Goal: Check status: Check status

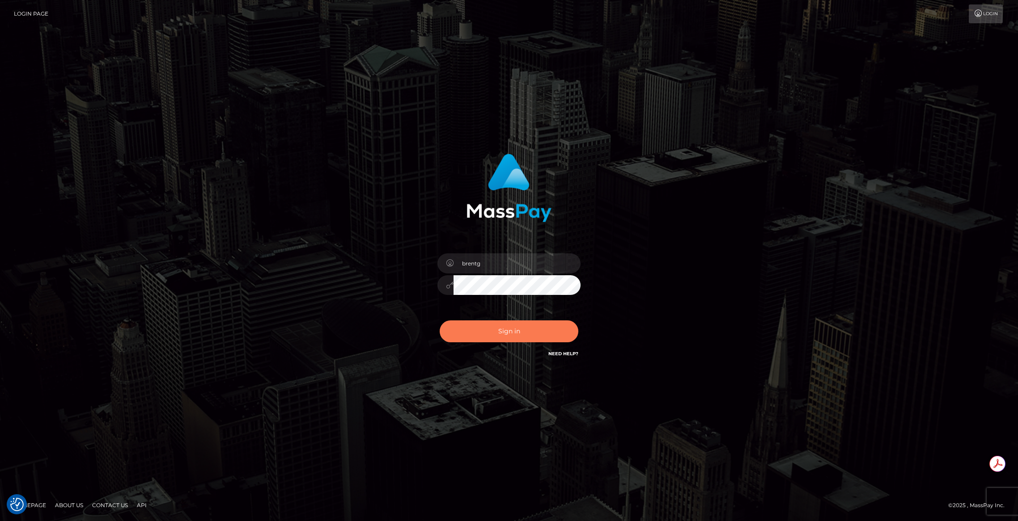
click at [504, 332] on button "Sign in" at bounding box center [508, 332] width 139 height 22
type input "brentg"
click at [497, 331] on button "Sign in" at bounding box center [508, 332] width 139 height 22
click at [497, 331] on div "Sign in Need Help?" at bounding box center [509, 335] width 156 height 40
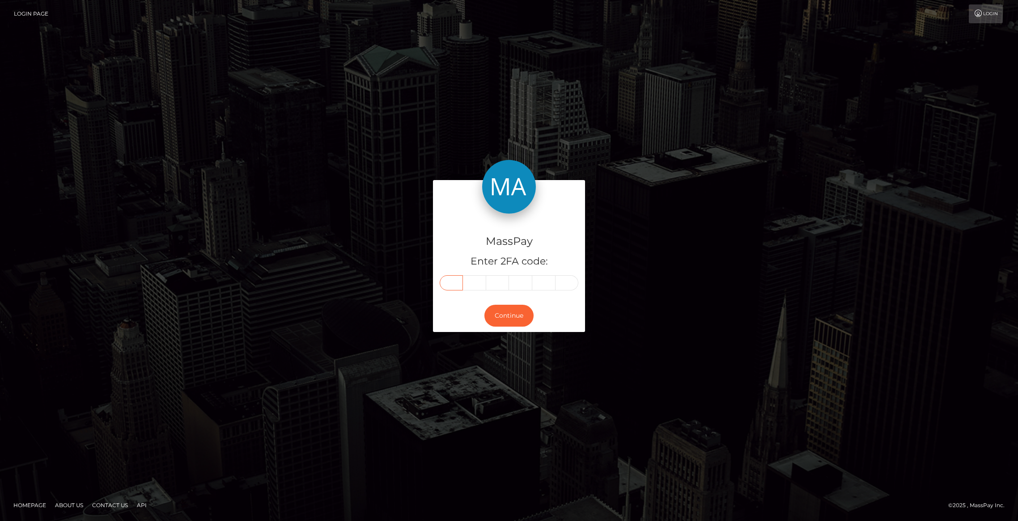
paste input "6"
type input "6"
type input "3"
type input "2"
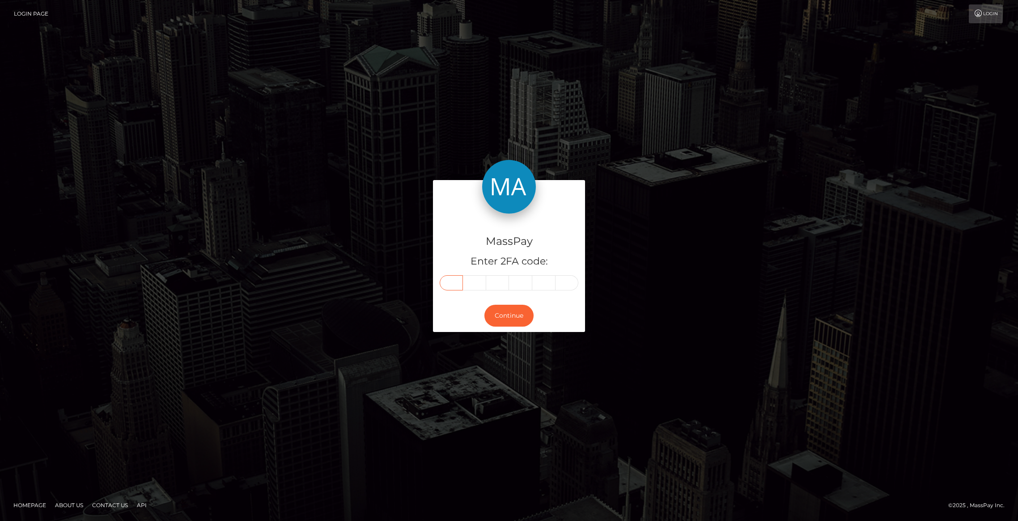
type input "8"
type input "1"
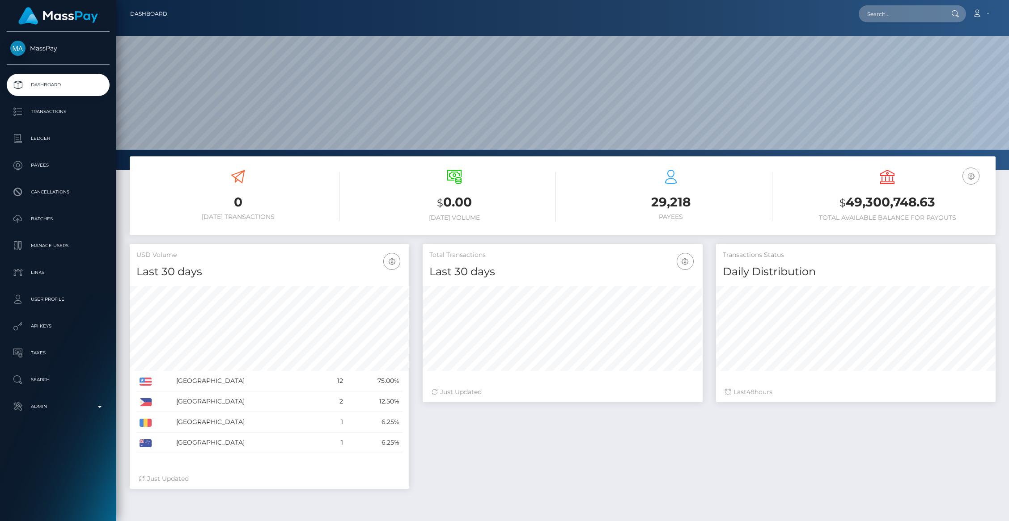
scroll to position [158, 279]
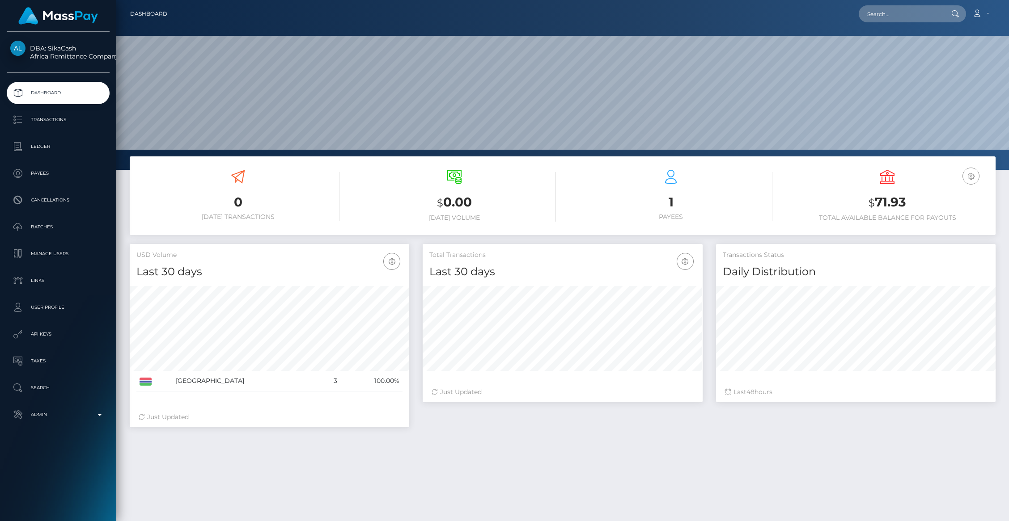
scroll to position [158, 279]
click at [51, 126] on p "Transactions" at bounding box center [58, 119] width 96 height 13
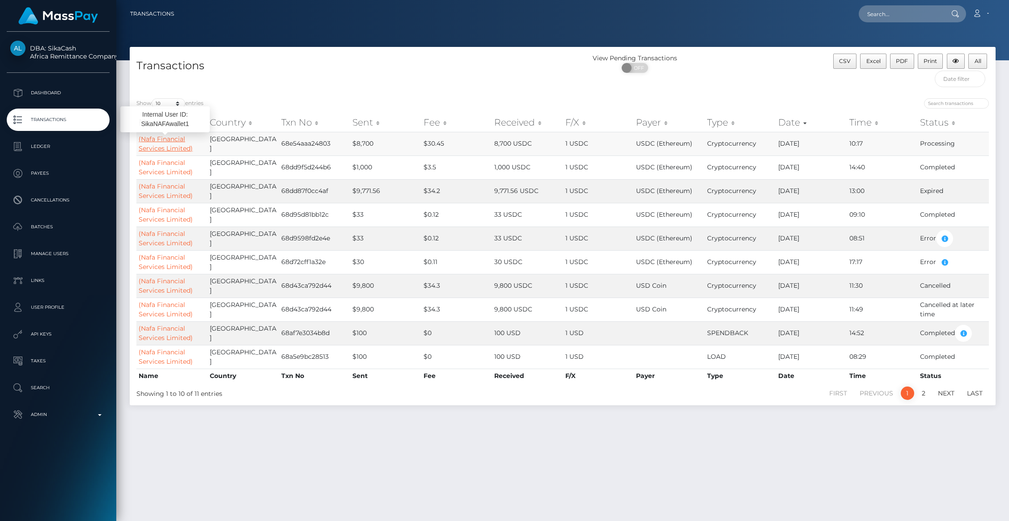
click at [161, 148] on link "(Nafa Financial Services Limited)" at bounding box center [166, 143] width 54 height 17
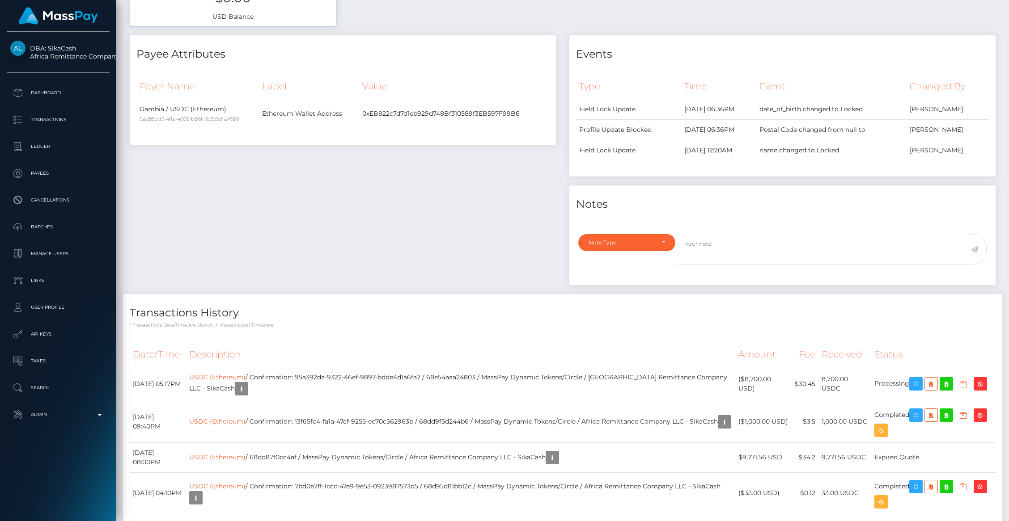
scroll to position [107, 279]
click at [912, 382] on icon "button" at bounding box center [915, 384] width 11 height 11
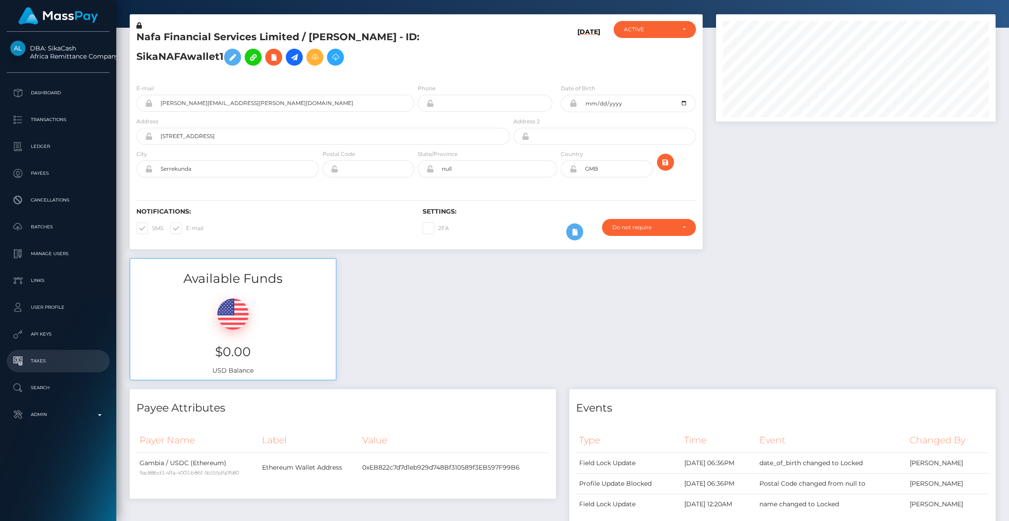
scroll to position [0, 0]
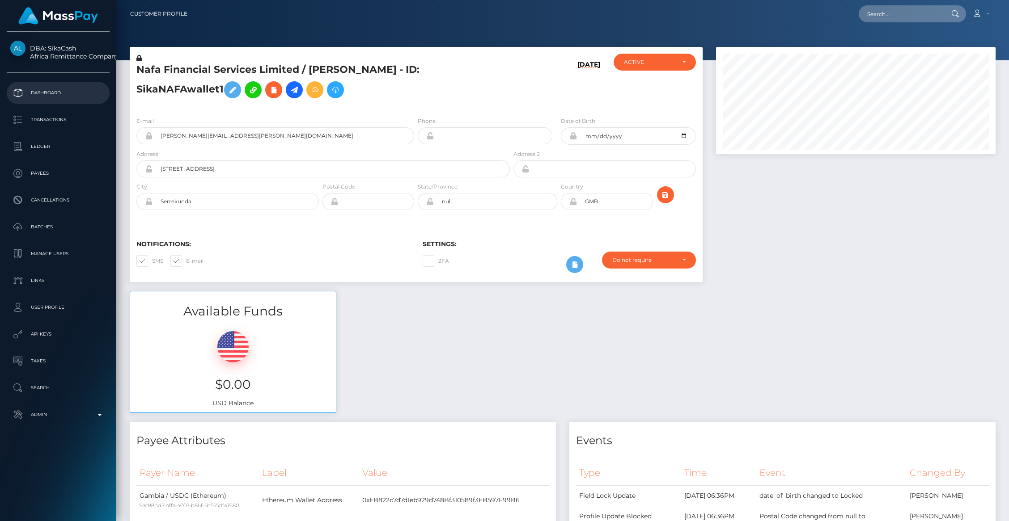
click at [40, 90] on p "Dashboard" at bounding box center [58, 92] width 96 height 13
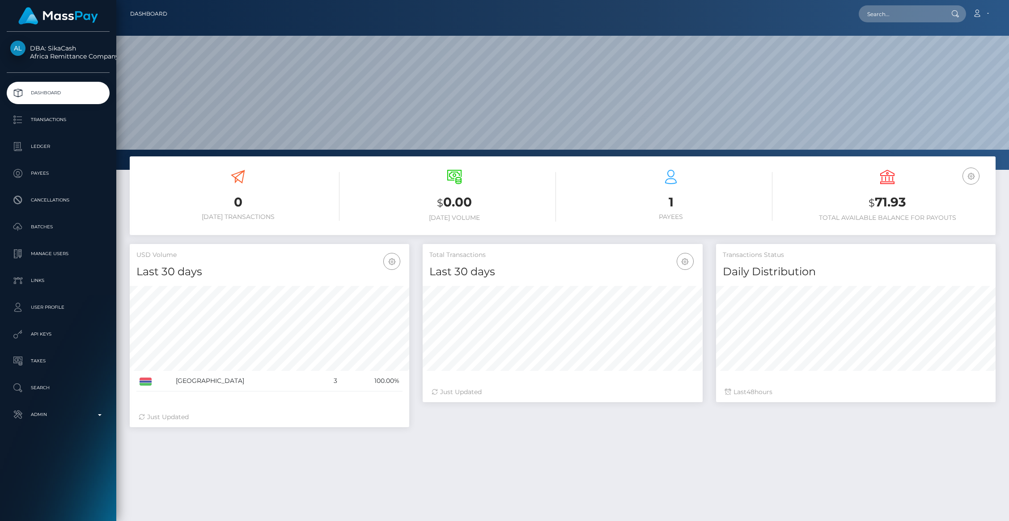
scroll to position [158, 279]
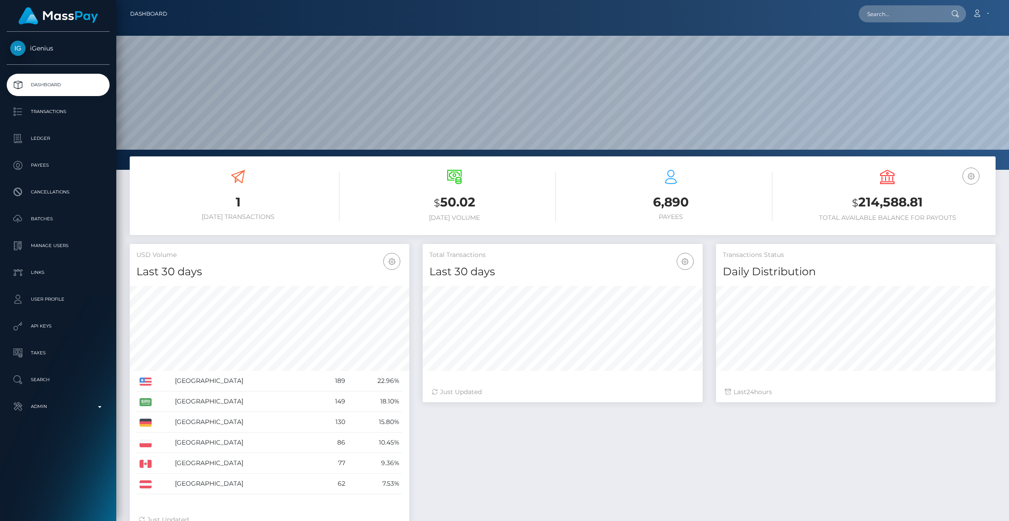
scroll to position [158, 279]
click at [41, 216] on p "Batches" at bounding box center [58, 218] width 96 height 13
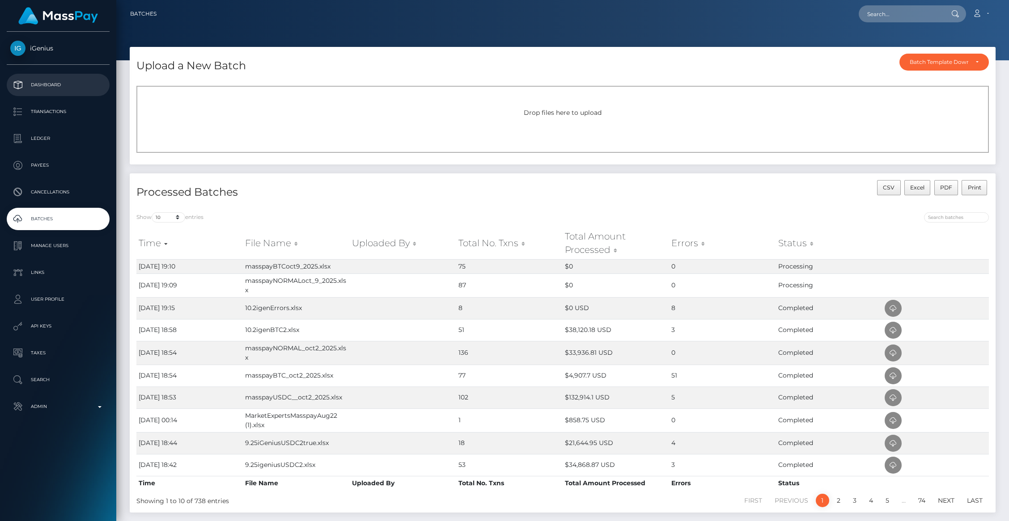
click at [47, 83] on p "Dashboard" at bounding box center [58, 84] width 96 height 13
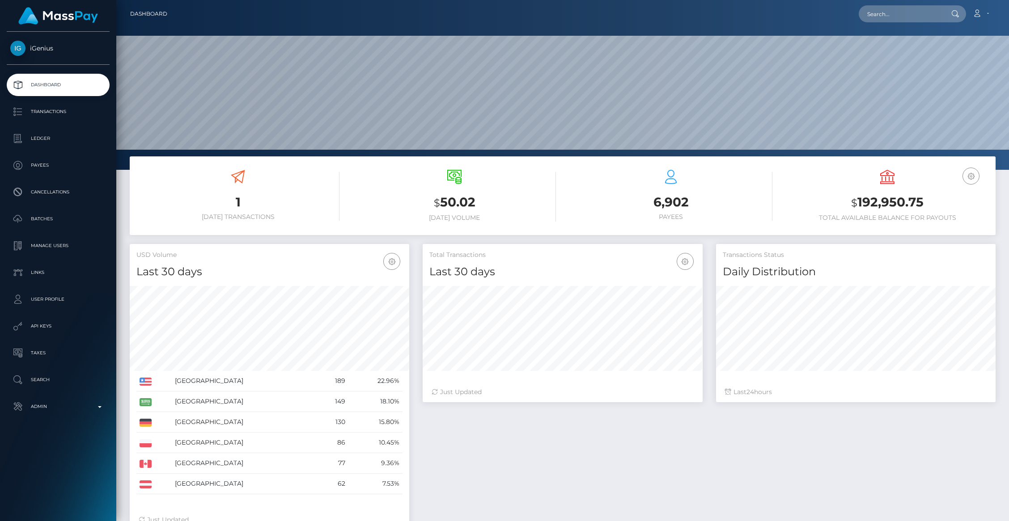
scroll to position [158, 279]
click at [44, 217] on p "Batches" at bounding box center [58, 218] width 96 height 13
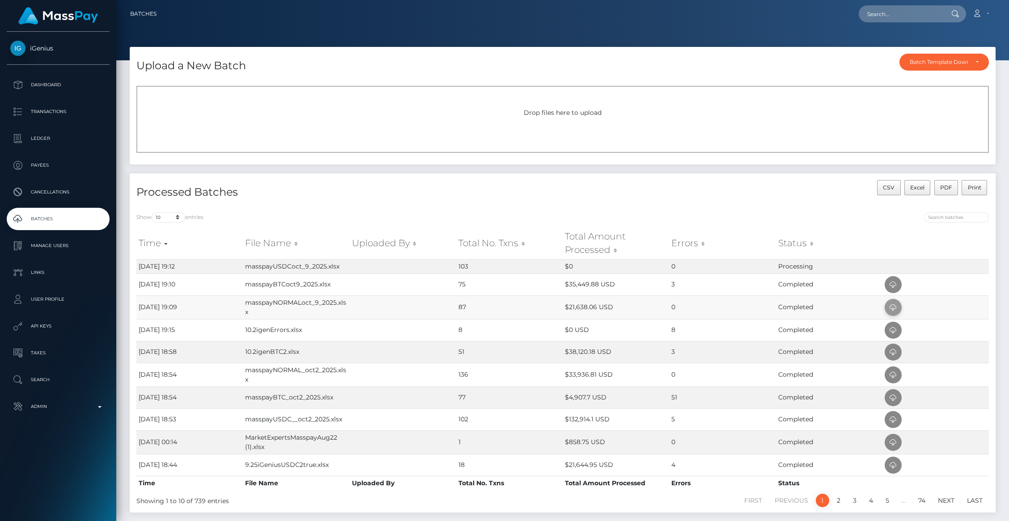
click at [894, 306] on icon at bounding box center [892, 307] width 11 height 11
click at [893, 285] on icon at bounding box center [892, 284] width 11 height 11
click at [892, 284] on icon at bounding box center [892, 284] width 11 height 11
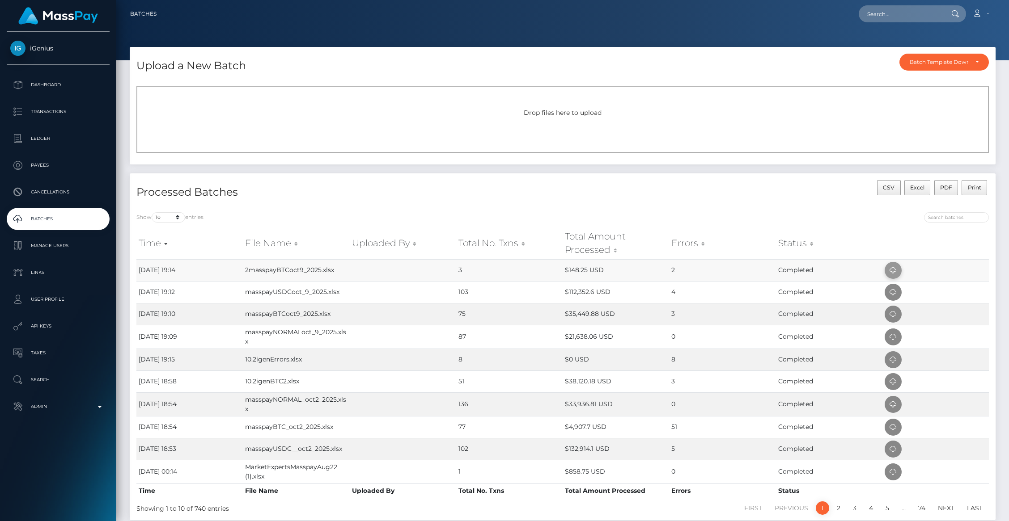
click at [891, 270] on icon at bounding box center [892, 270] width 11 height 11
click at [51, 84] on p "Dashboard" at bounding box center [58, 84] width 96 height 13
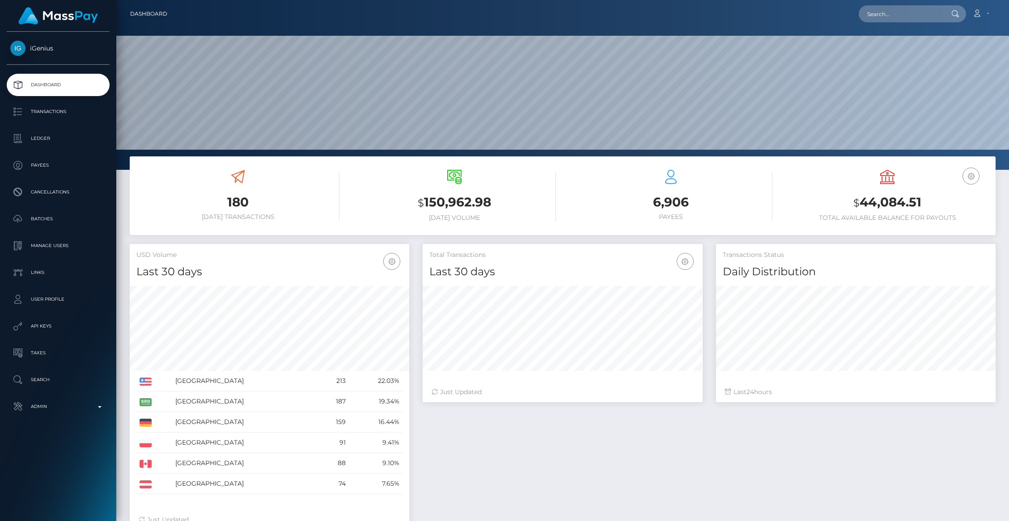
scroll to position [158, 279]
